Goal: Complete application form

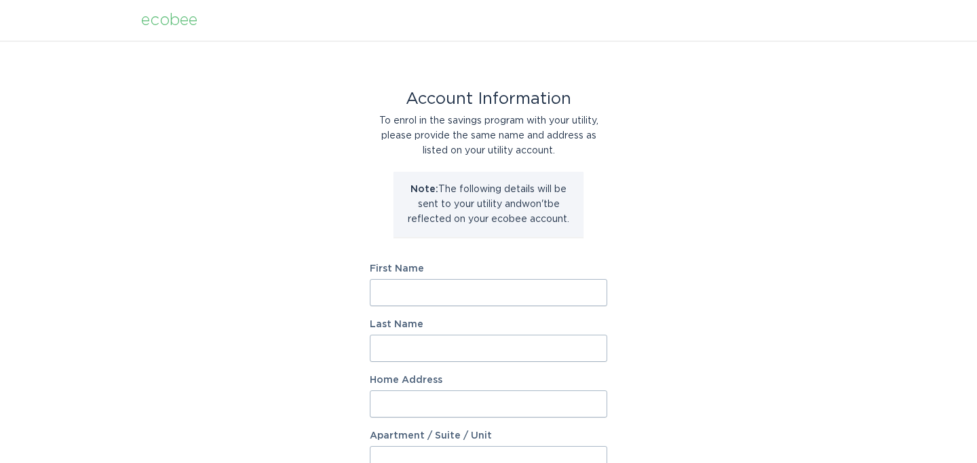
click at [516, 286] on input "First Name" at bounding box center [488, 292] width 237 height 27
type input "[PERSON_NAME]"
click at [480, 345] on input "Last Name" at bounding box center [488, 347] width 237 height 27
type input "[PERSON_NAME]"
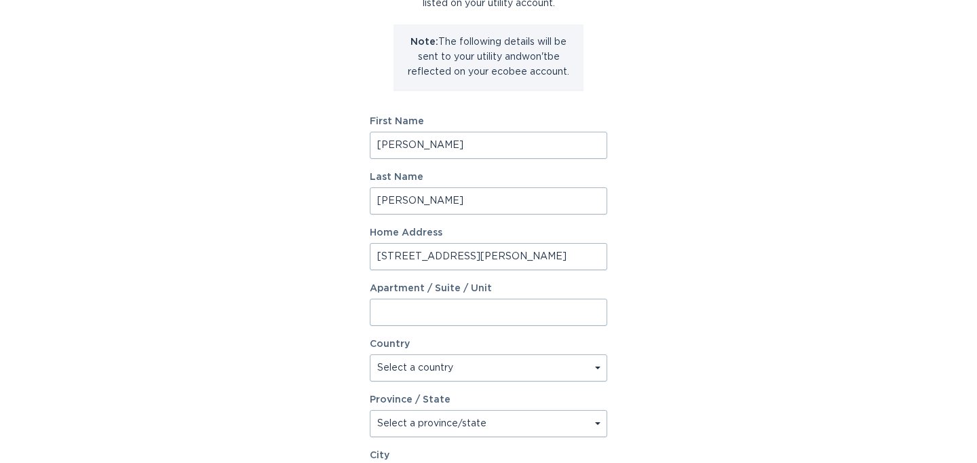
scroll to position [149, 0]
type input "[STREET_ADDRESS][PERSON_NAME]"
click at [428, 376] on select "Select a country [GEOGRAPHIC_DATA] [GEOGRAPHIC_DATA]" at bounding box center [488, 366] width 237 height 27
select select "US"
click at [370, 353] on select "Select a country [GEOGRAPHIC_DATA] [GEOGRAPHIC_DATA]" at bounding box center [488, 366] width 237 height 27
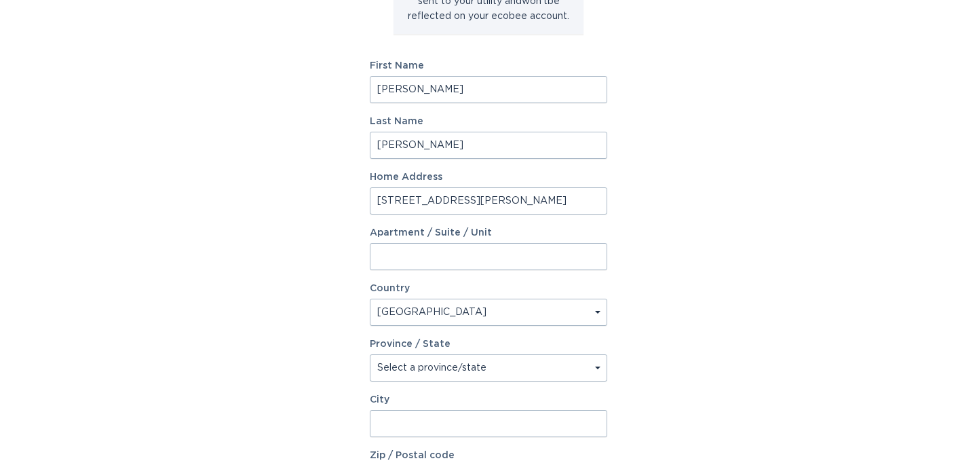
scroll to position [194, 0]
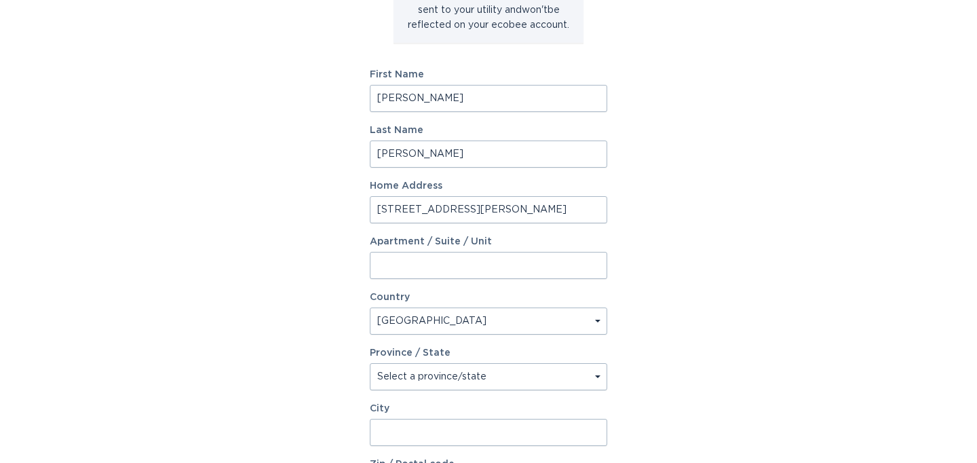
click at [425, 384] on select "Select a province/state [US_STATE] [US_STATE] [US_STATE] [US_STATE] [US_STATE] …" at bounding box center [488, 376] width 237 height 27
select select "MS"
click at [370, 363] on select "Select a province/state [US_STATE] [US_STATE] [US_STATE] [US_STATE] [US_STATE] …" at bounding box center [488, 376] width 237 height 27
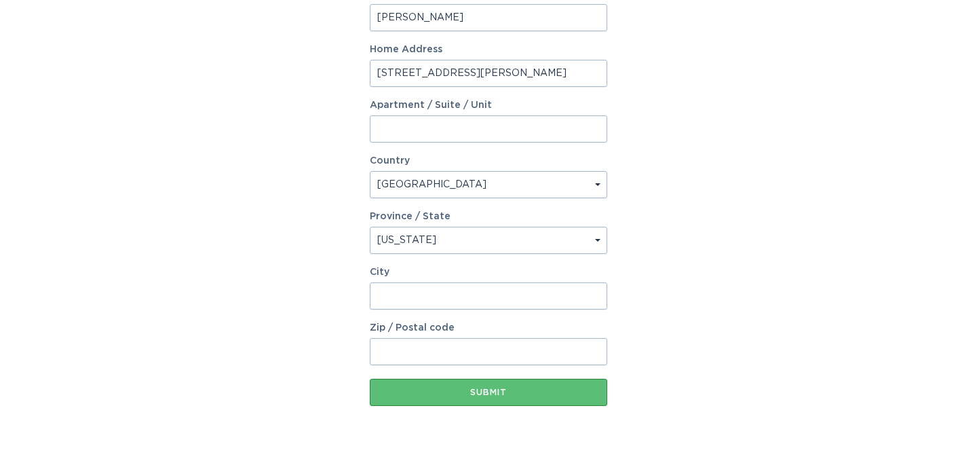
scroll to position [330, 0]
click at [416, 296] on input "City" at bounding box center [488, 296] width 237 height 27
type input "Vicksburg"
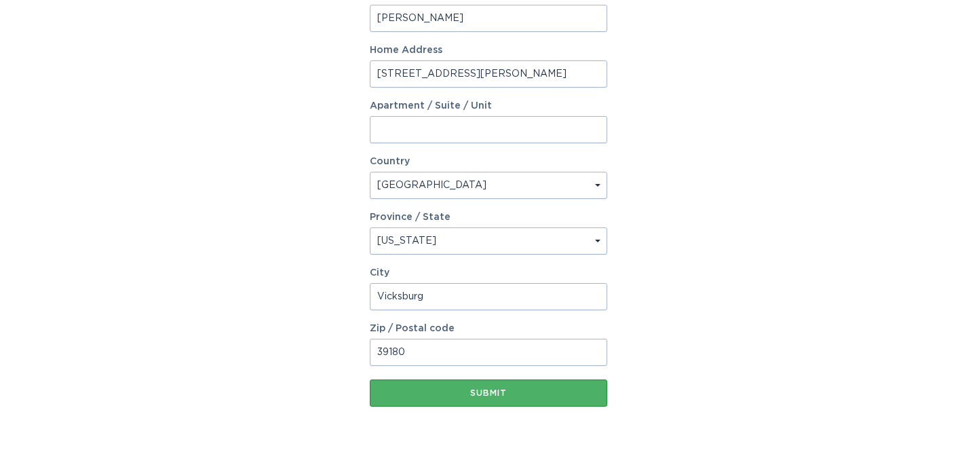
type input "39180"
click at [441, 396] on div "Submit" at bounding box center [488, 393] width 224 height 8
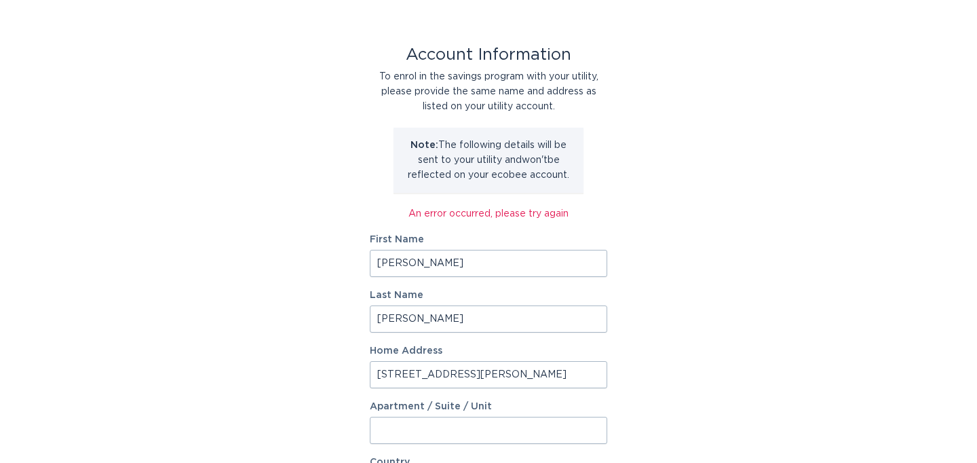
scroll to position [0, 0]
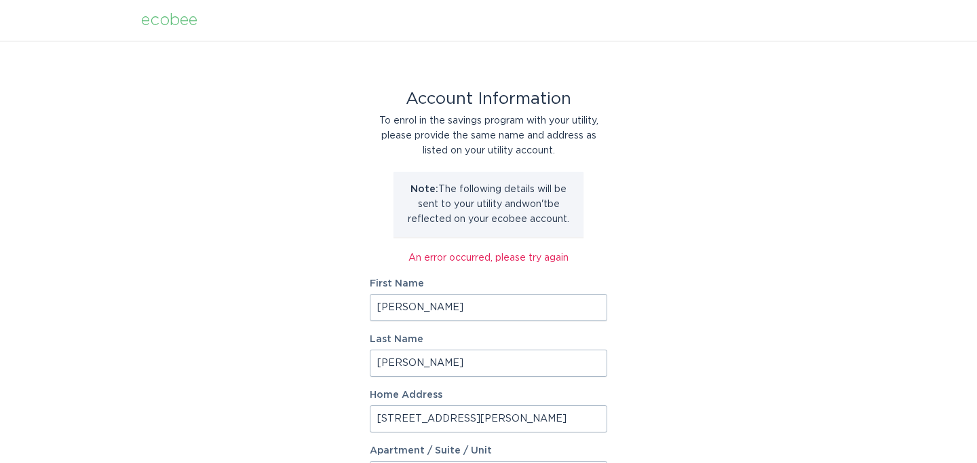
click at [398, 311] on input "[PERSON_NAME]" at bounding box center [488, 307] width 237 height 27
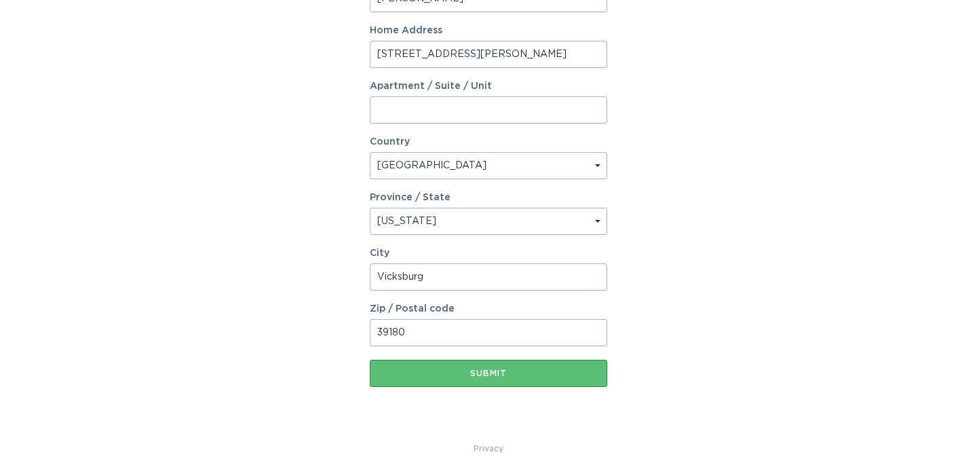
scroll to position [378, 0]
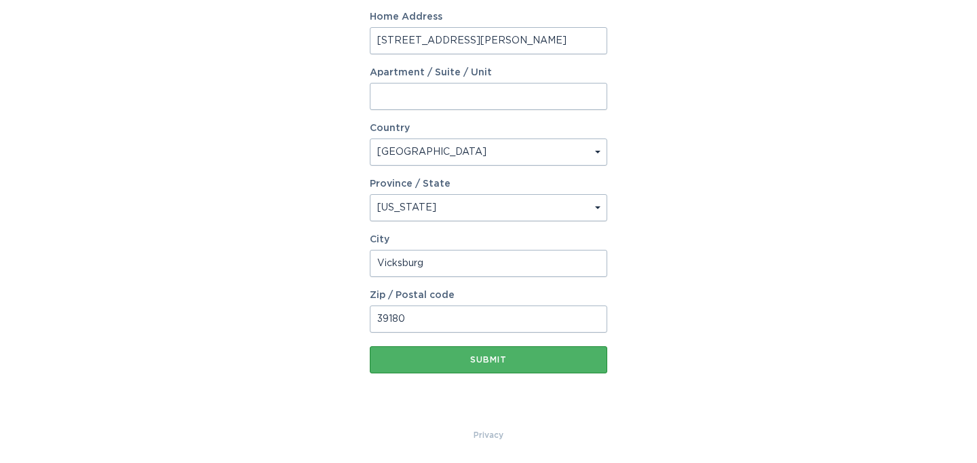
type input "[PERSON_NAME]"
click at [429, 364] on button "Submit" at bounding box center [488, 359] width 237 height 27
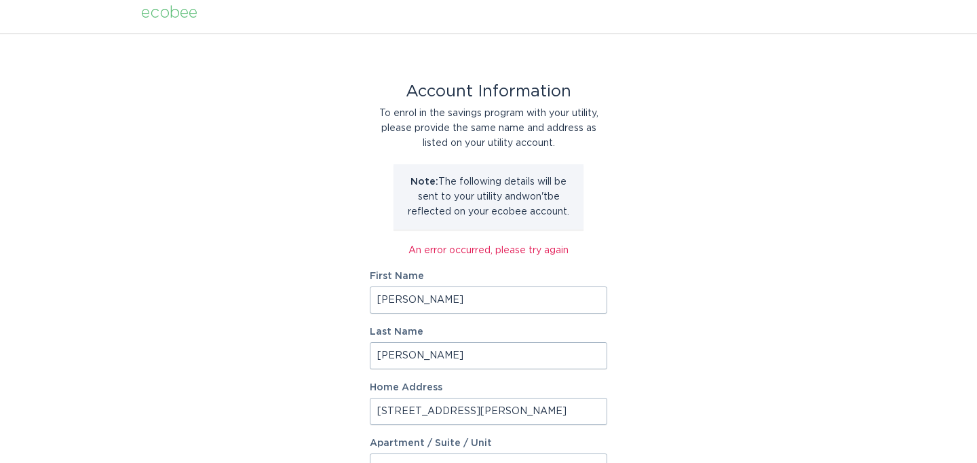
scroll to position [0, 0]
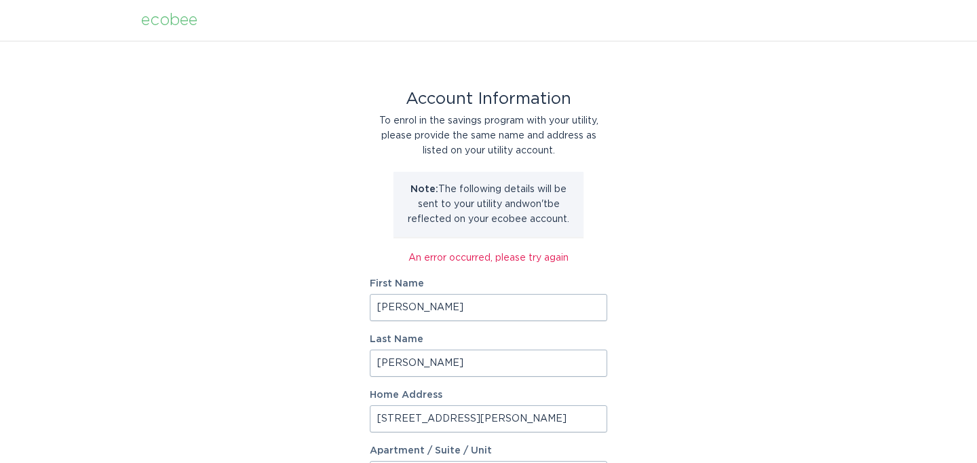
click at [429, 357] on input "[PERSON_NAME]" at bounding box center [488, 362] width 237 height 27
type input "R"
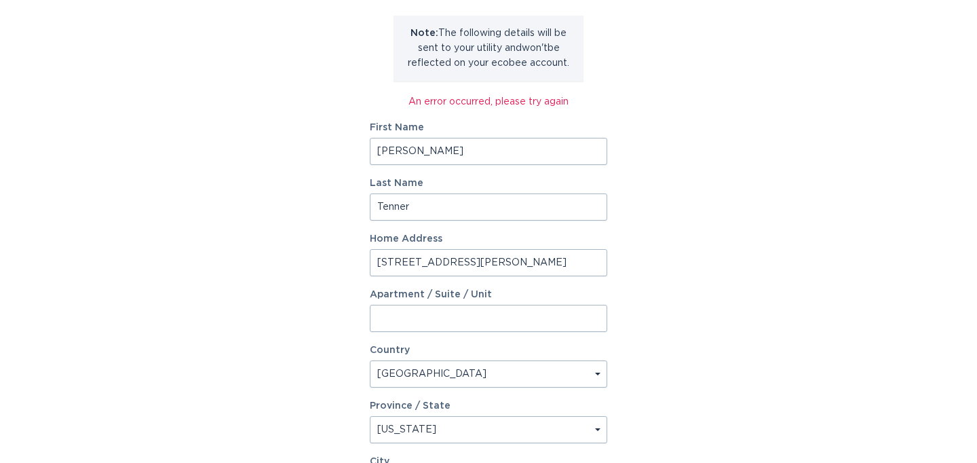
scroll to position [378, 0]
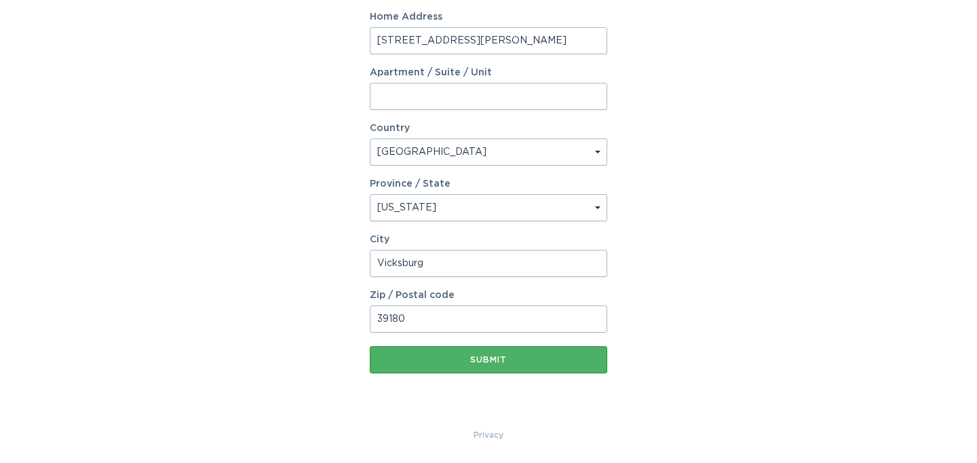
type input "Tenner"
click at [421, 354] on button "Submit" at bounding box center [488, 359] width 237 height 27
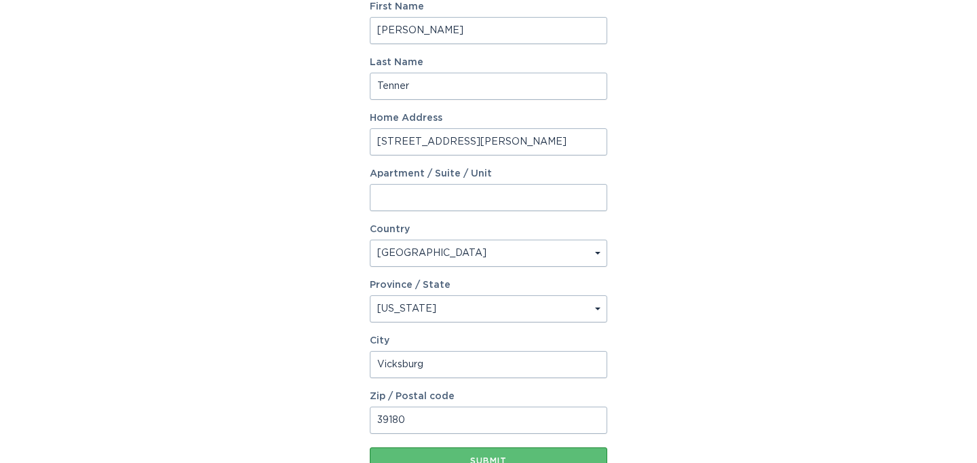
scroll to position [0, 0]
